Goal: Check status: Check status

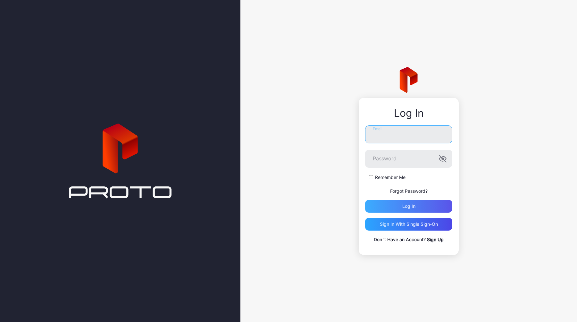
type input "**********"
click at [409, 208] on div "Log in" at bounding box center [408, 205] width 13 height 5
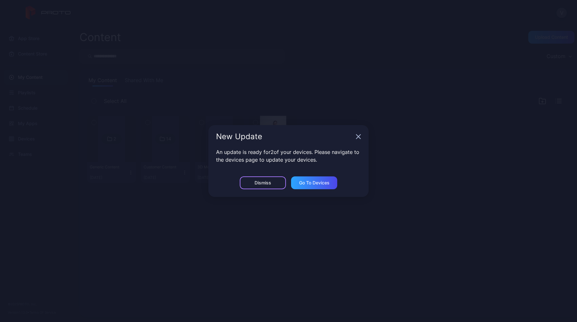
click at [256, 187] on div "Dismiss" at bounding box center [263, 182] width 46 height 13
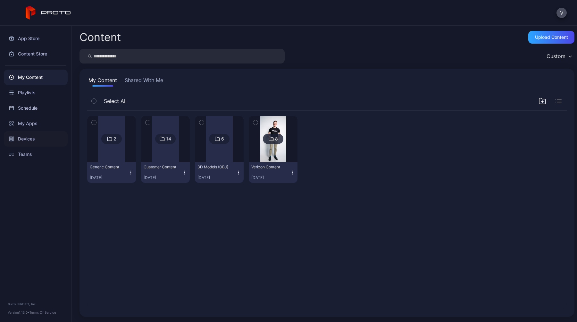
click at [31, 140] on div "Devices" at bounding box center [36, 138] width 64 height 15
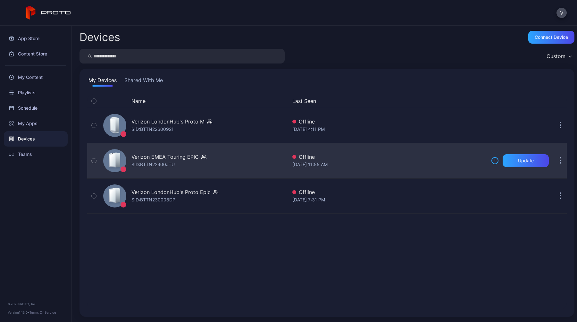
click at [554, 162] on button "button" at bounding box center [560, 160] width 13 height 13
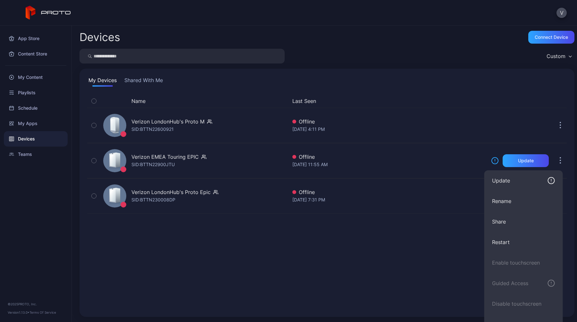
click at [372, 271] on div "Name Last Seen Verizon LondonHub's Proto M SID: BTTN22600921 Offline [DATE] 4:1…" at bounding box center [326, 201] width 479 height 215
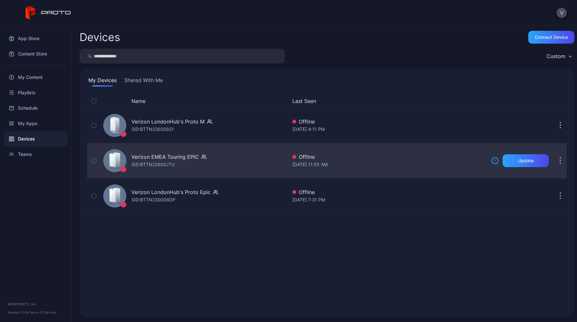
click at [166, 164] on div "SID: BTTN22900JTU" at bounding box center [152, 165] width 43 height 8
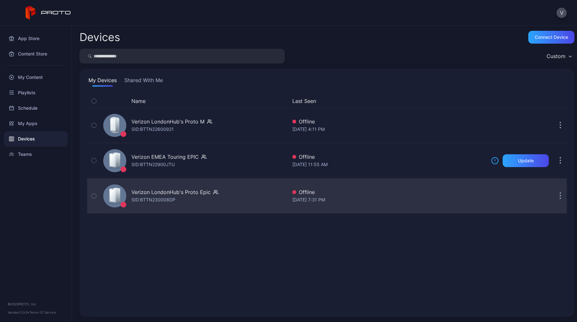
click at [160, 199] on div "SID: BTTN230008DP" at bounding box center [153, 200] width 44 height 8
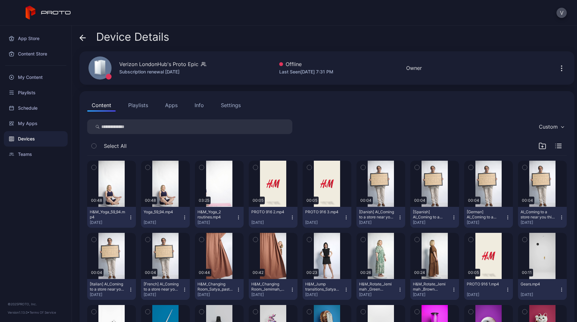
click at [198, 108] on div "Info" at bounding box center [199, 105] width 9 height 8
